Goal: Transaction & Acquisition: Purchase product/service

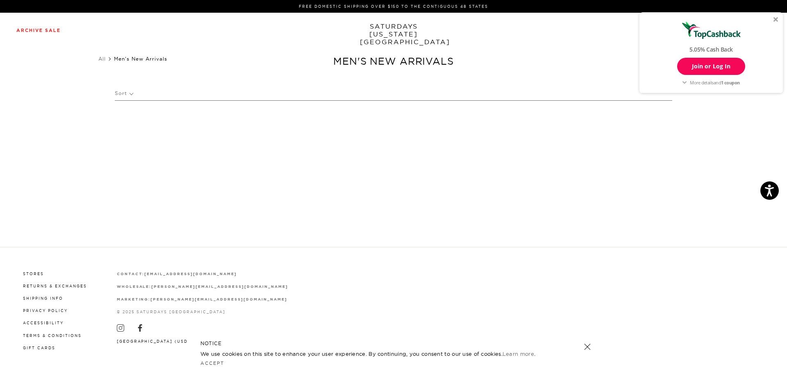
click at [777, 18] on div at bounding box center [776, 19] width 5 height 5
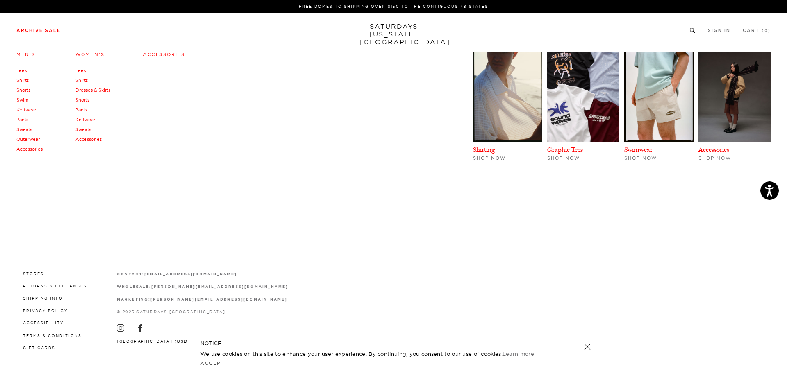
click at [27, 54] on link "Men's" at bounding box center [25, 55] width 19 height 6
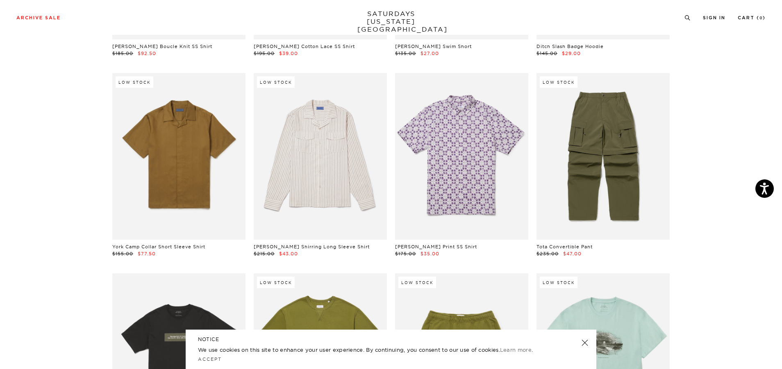
scroll to position [3239, 0]
